Goal: Transaction & Acquisition: Purchase product/service

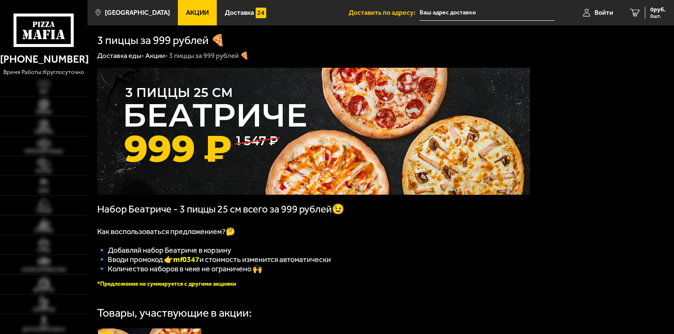
type input "[STREET_ADDRESS]"
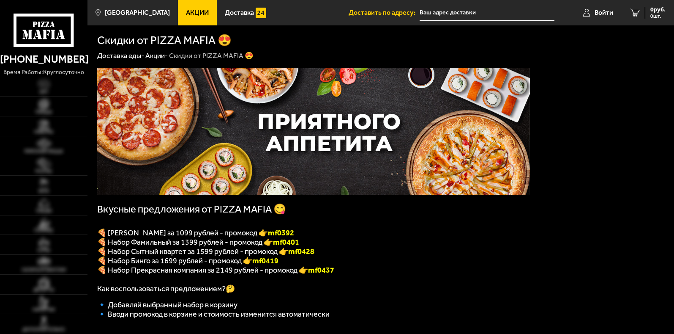
type input "[STREET_ADDRESS]"
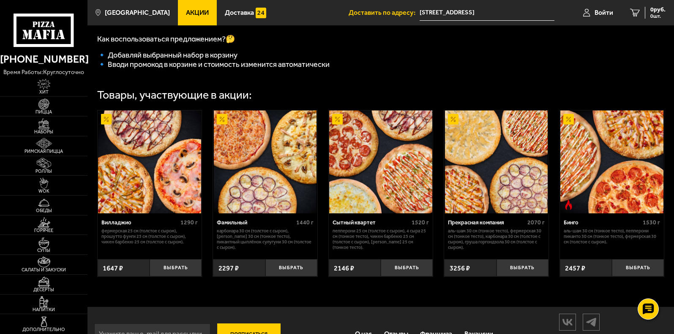
scroll to position [254, 0]
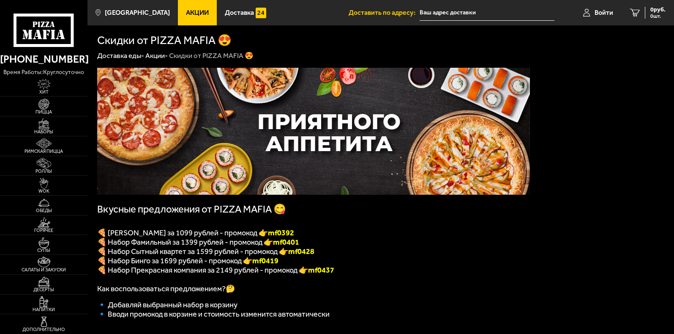
type input "[STREET_ADDRESS]"
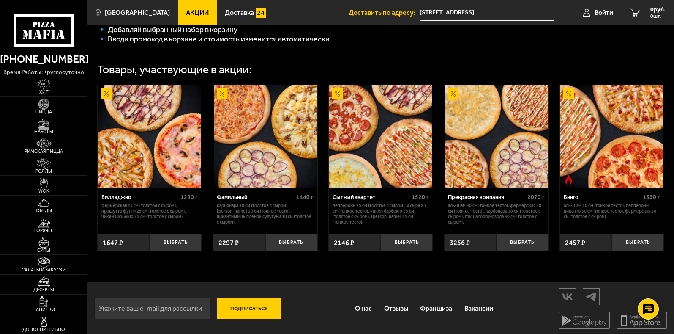
scroll to position [286, 0]
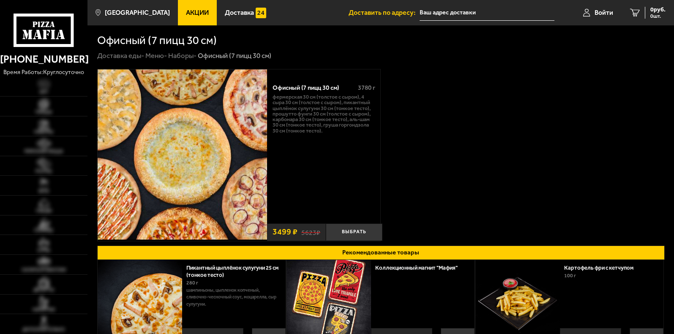
type input "[STREET_ADDRESS]"
click at [189, 134] on img at bounding box center [183, 154] width 170 height 170
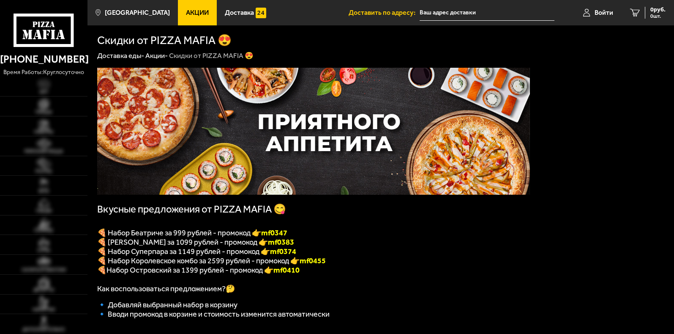
type input "[STREET_ADDRESS]"
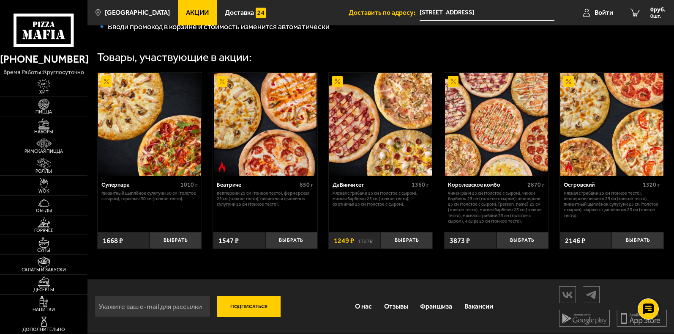
scroll to position [297, 0]
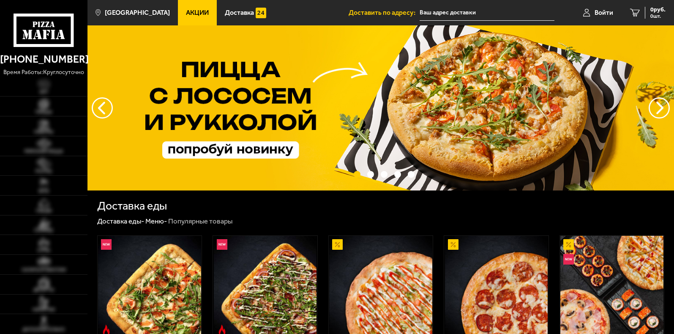
type input "[STREET_ADDRESS]"
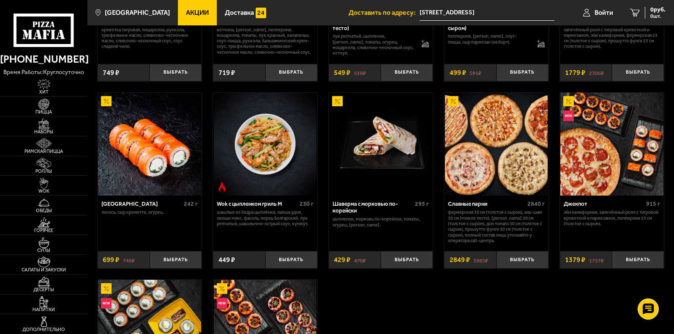
scroll to position [380, 0]
